Goal: Find specific page/section: Find specific page/section

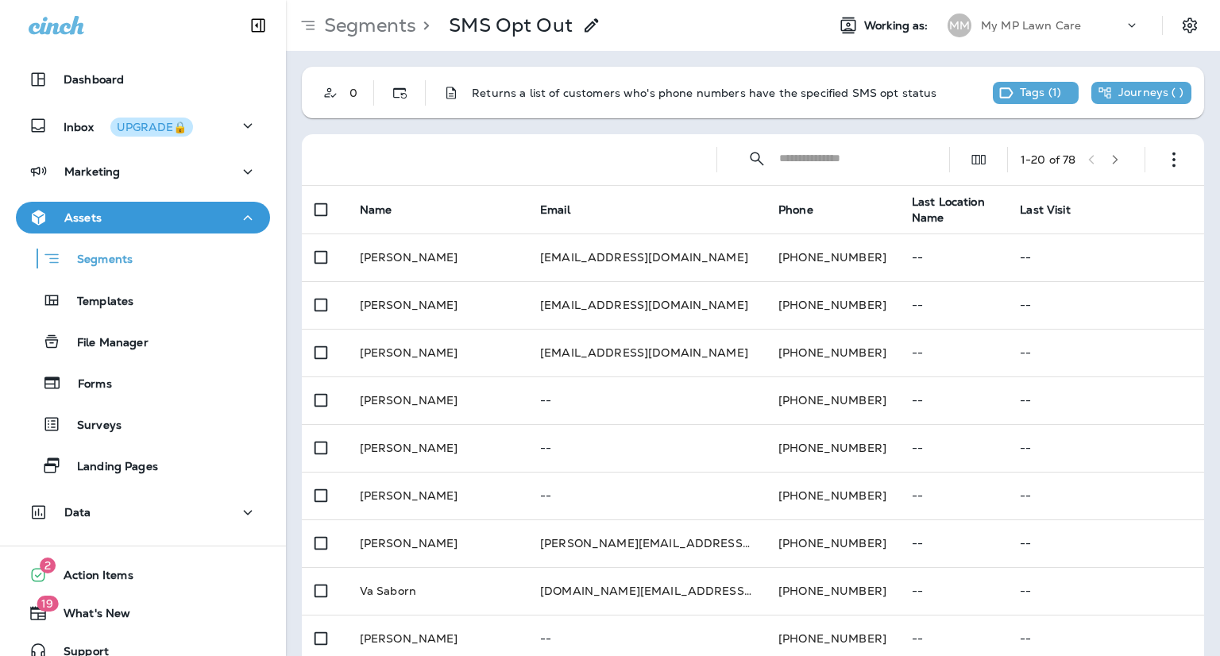
scroll to position [317, 0]
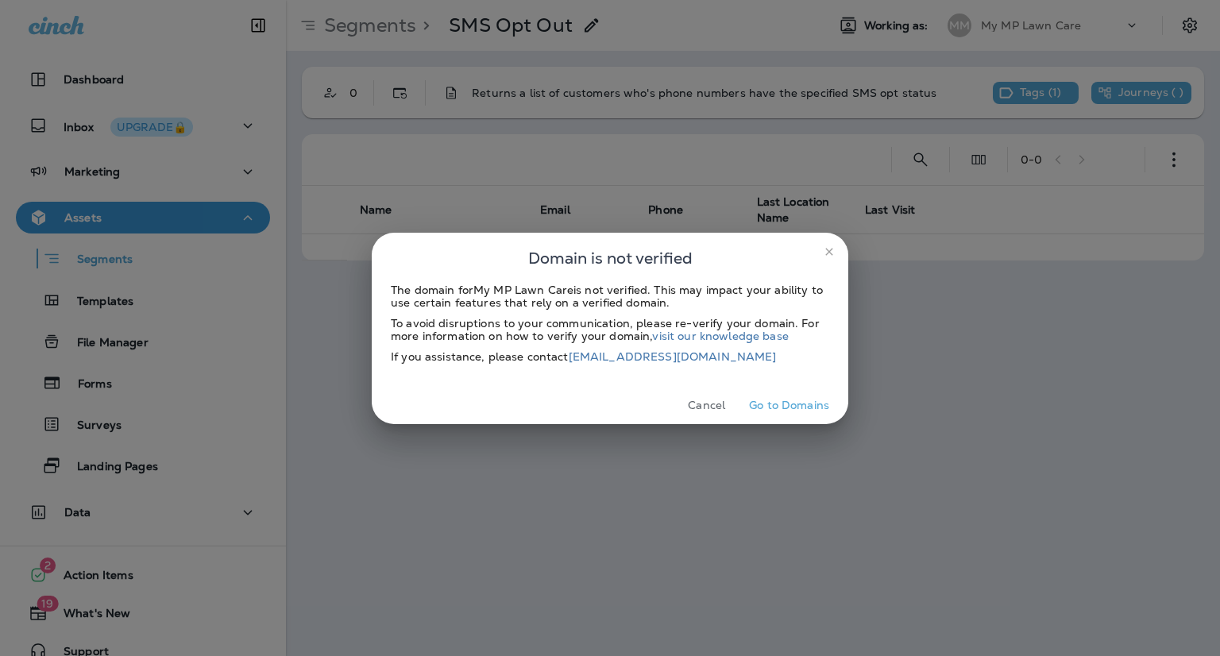
click at [833, 252] on icon "close" at bounding box center [829, 252] width 13 height 13
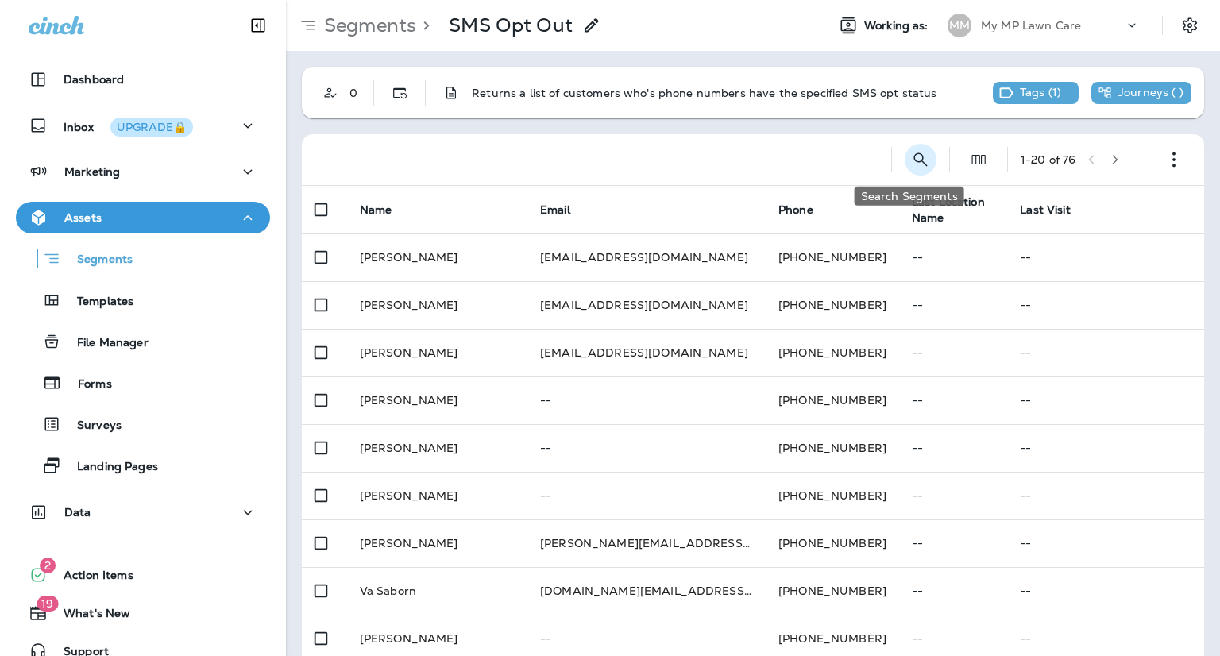
click at [911, 160] on icon "Search Segments" at bounding box center [920, 159] width 19 height 19
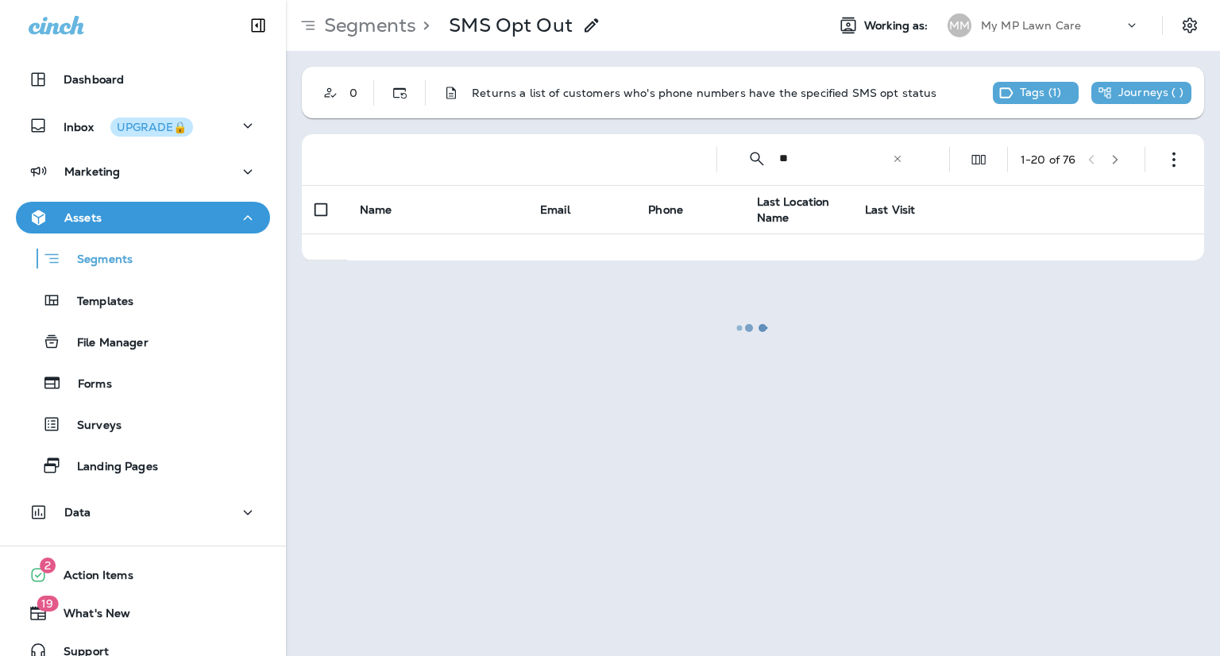
type input "*"
click at [101, 255] on p "Segments" at bounding box center [97, 261] width 72 height 16
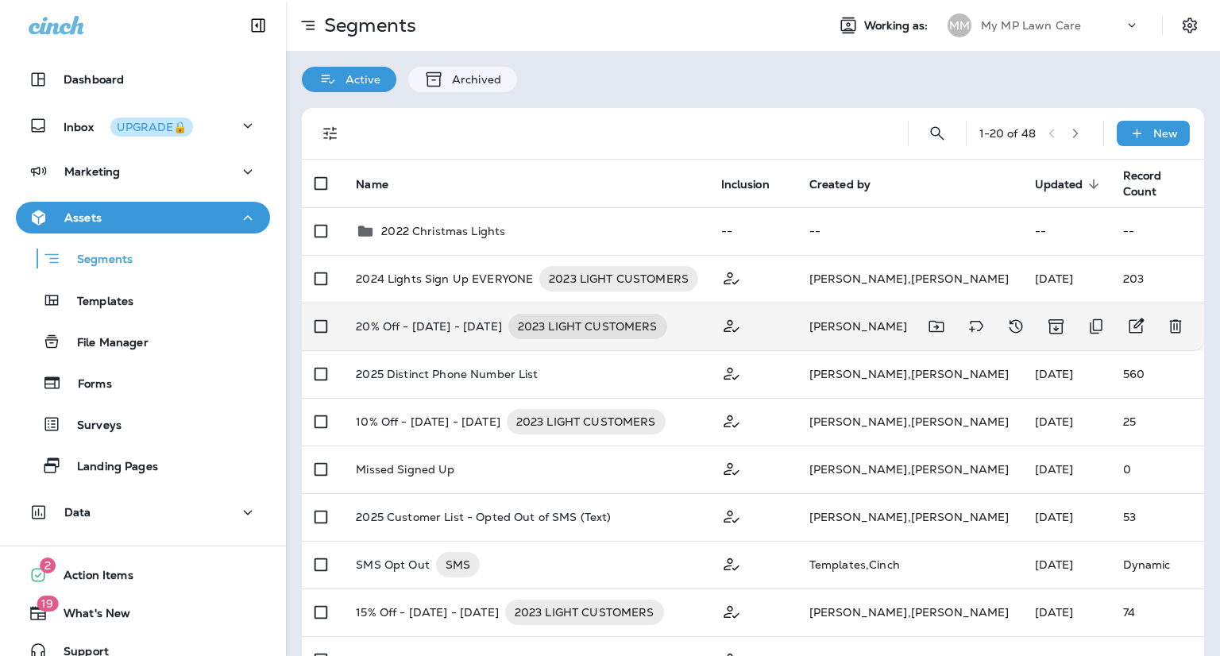
click at [410, 326] on p "20% Off - Sep 18 - 30, 2023" at bounding box center [429, 326] width 146 height 25
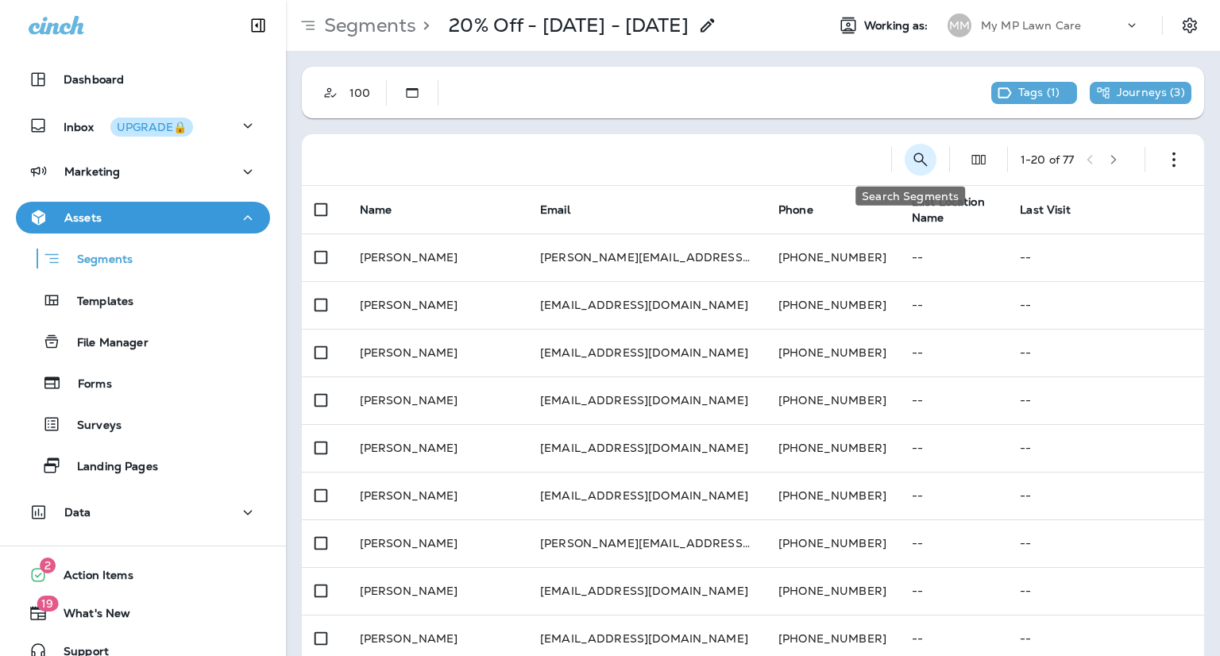
click at [911, 157] on icon "Search Segments" at bounding box center [920, 159] width 19 height 19
type input "*****"
